Goal: Transaction & Acquisition: Purchase product/service

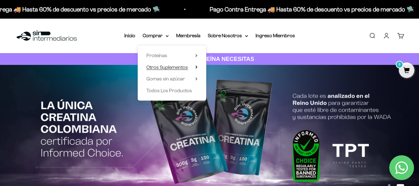
click at [195, 67] on summary "Otros Suplementos" at bounding box center [171, 67] width 51 height 8
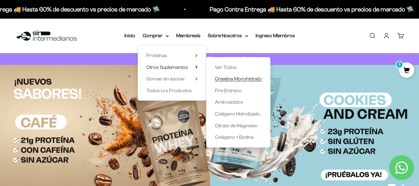
click at [247, 79] on span "Creatina Monohidrato" at bounding box center [238, 78] width 47 height 5
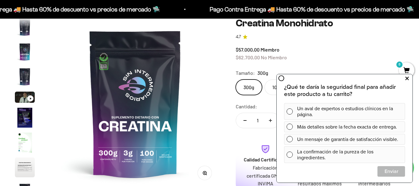
click at [406, 79] on icon at bounding box center [407, 78] width 3 height 8
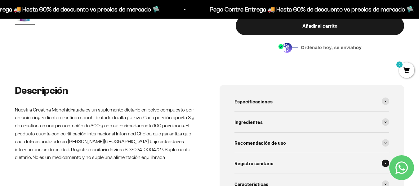
scroll to position [248, 0]
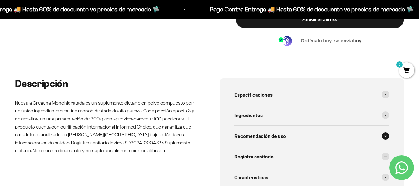
click at [387, 134] on span at bounding box center [385, 135] width 7 height 7
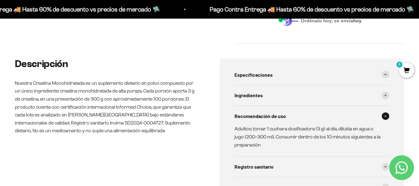
scroll to position [279, 0]
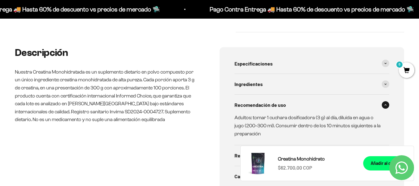
click at [168, 154] on div "Descripción Nuestra Creatina Monohidratada es un suplemento dietario en polvo c…" at bounding box center [107, 140] width 185 height 187
